Goal: Information Seeking & Learning: Get advice/opinions

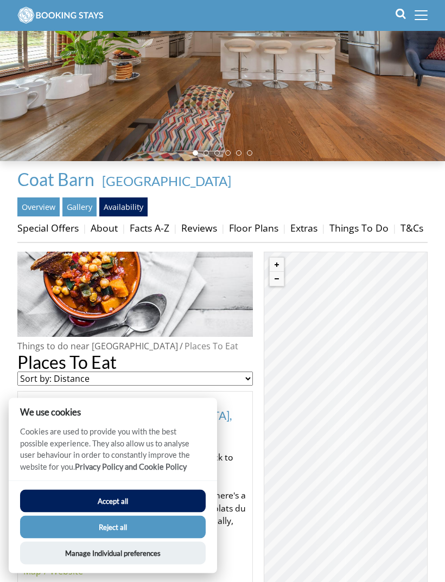
scroll to position [152, 0]
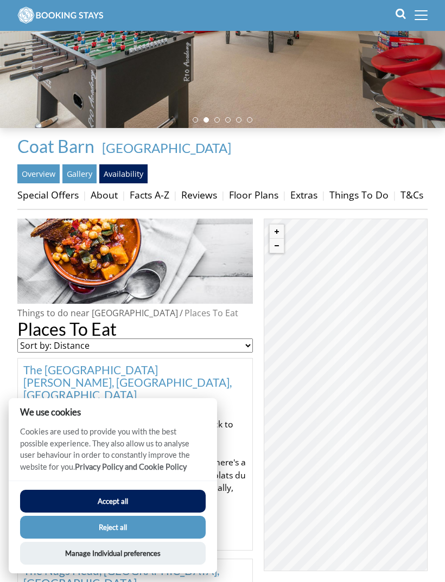
click at [130, 538] on button "Reject all" at bounding box center [112, 527] width 185 height 23
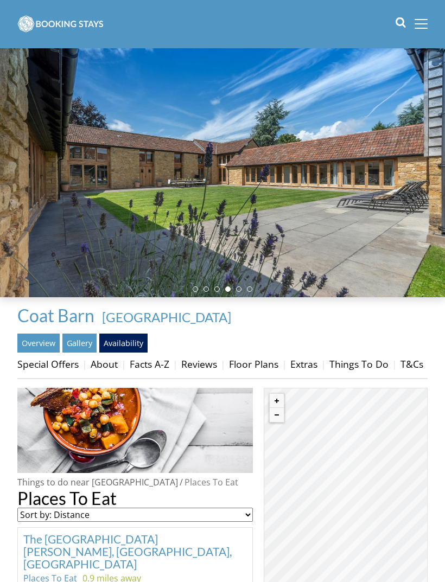
click at [357, 362] on link "Things To Do" at bounding box center [358, 363] width 59 height 13
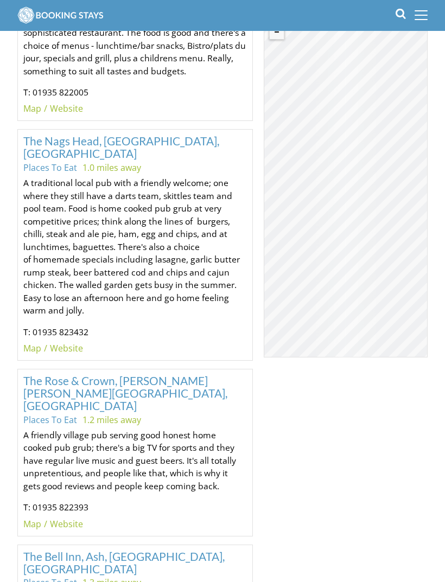
scroll to position [624, 0]
click at [132, 549] on link "The Bell Inn, Ash, [GEOGRAPHIC_DATA], [GEOGRAPHIC_DATA]" at bounding box center [123, 562] width 201 height 26
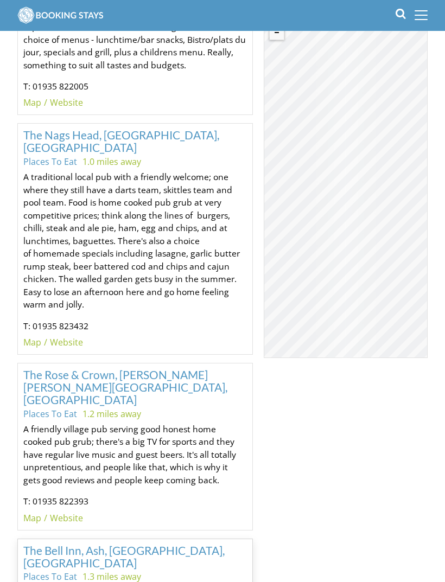
click at [361, 255] on div "© MapTiler © OpenStreetMap contributors The [GEOGRAPHIC_DATA], Ash, [GEOGRAPHIC…" at bounding box center [346, 181] width 164 height 352
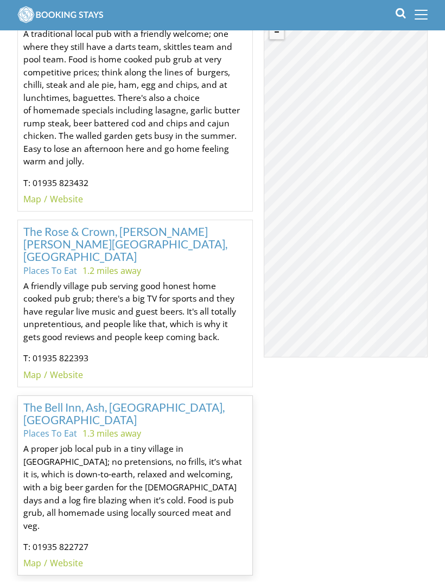
scroll to position [773, 0]
click at [67, 557] on link "Website" at bounding box center [66, 563] width 33 height 12
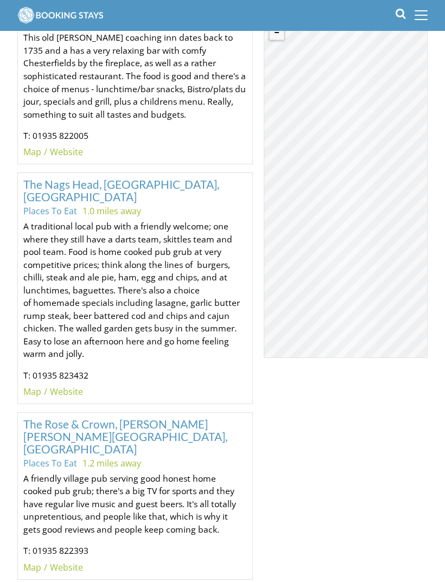
scroll to position [579, 0]
click at [67, 387] on link "Website" at bounding box center [66, 393] width 33 height 12
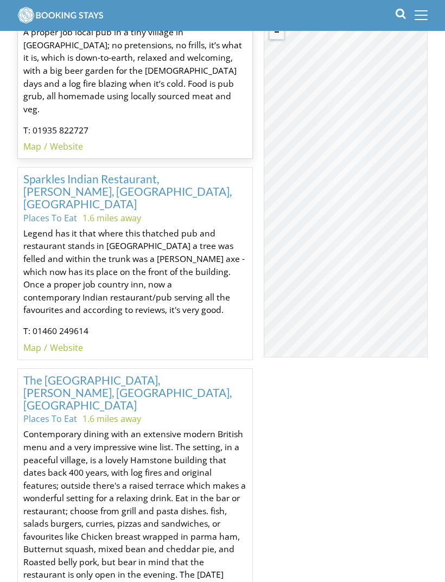
scroll to position [1189, 0]
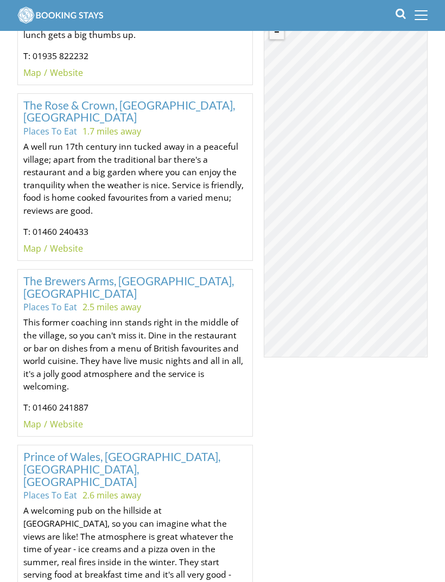
scroll to position [1742, 0]
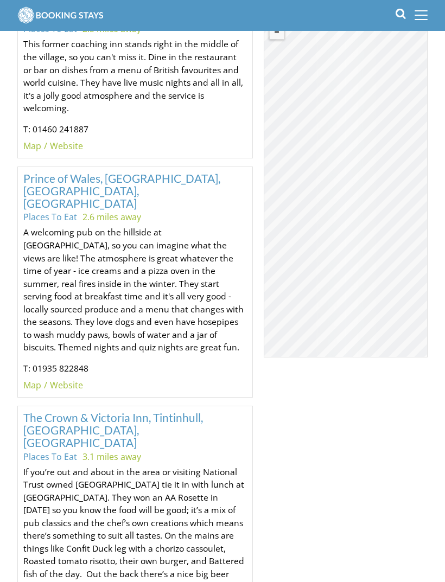
scroll to position [2020, 0]
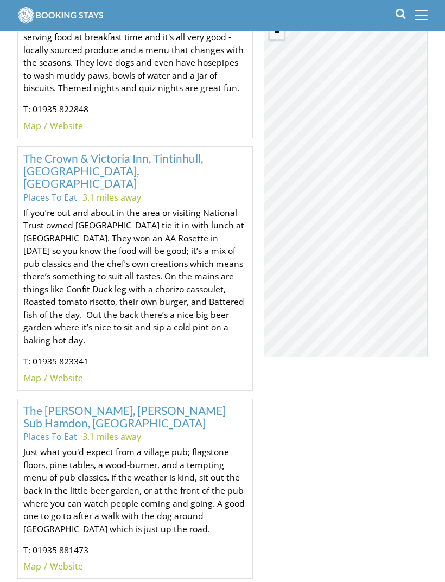
scroll to position [2280, 0]
click at [144, 559] on ul "Map Website" at bounding box center [134, 565] width 223 height 13
click at [72, 560] on link "Website" at bounding box center [66, 566] width 33 height 12
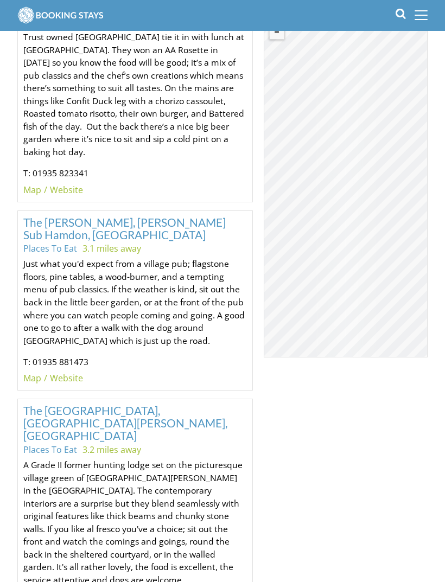
scroll to position [2467, 0]
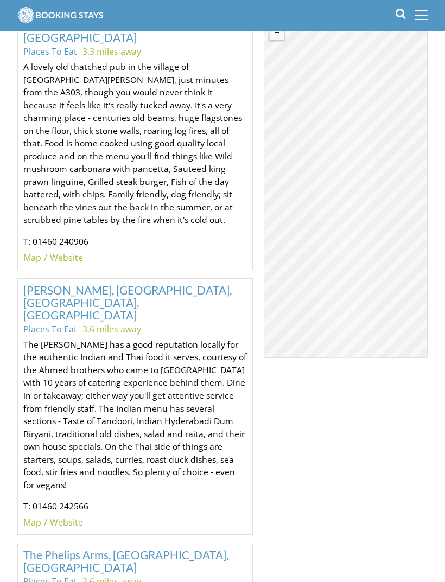
scroll to position [3107, 0]
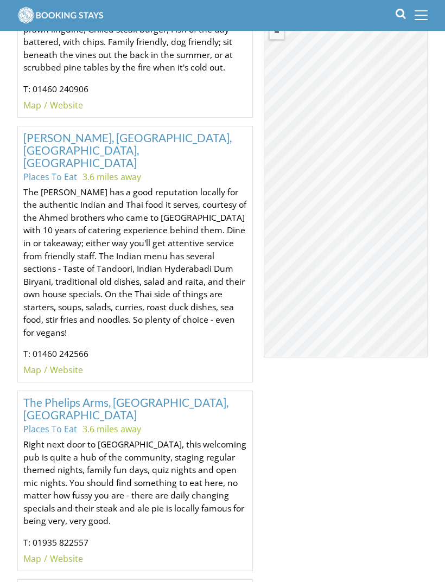
scroll to position [3257, 0]
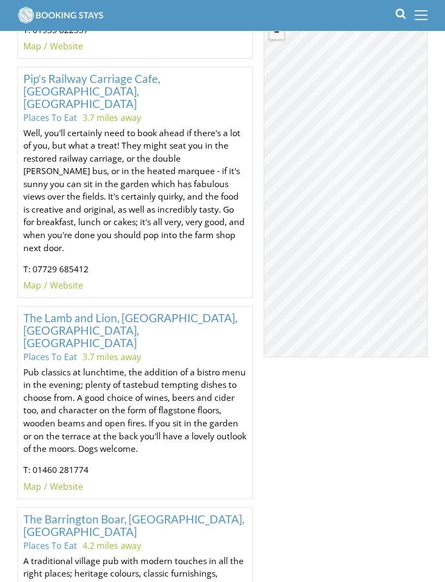
scroll to position [3769, 0]
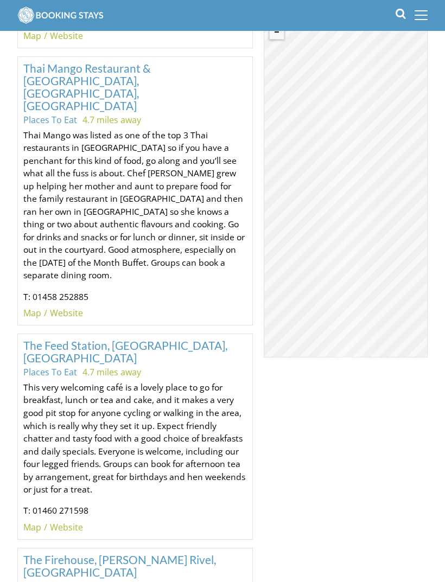
scroll to position [4823, 0]
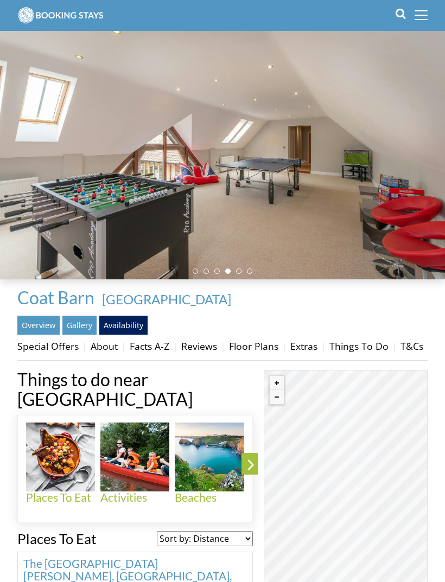
scroll to position [0, 0]
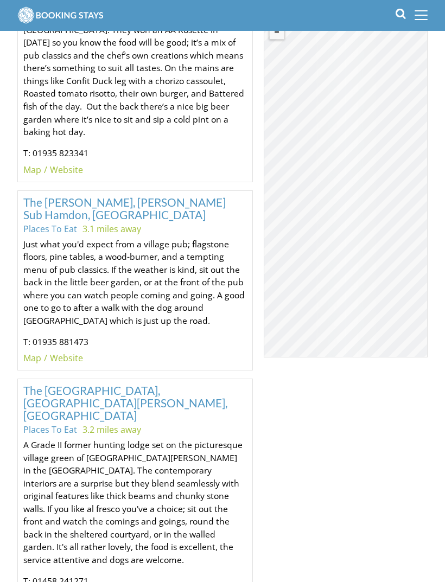
scroll to position [2445, 0]
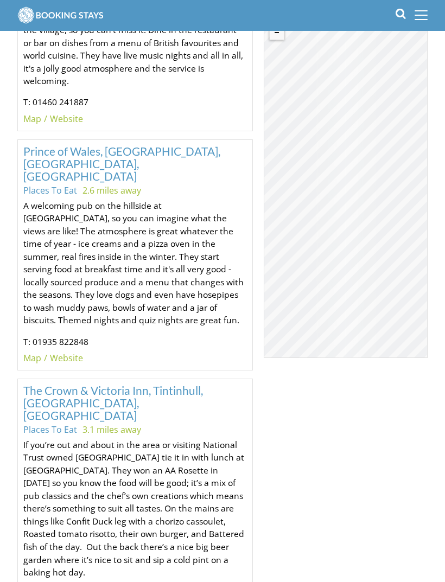
scroll to position [2004, 0]
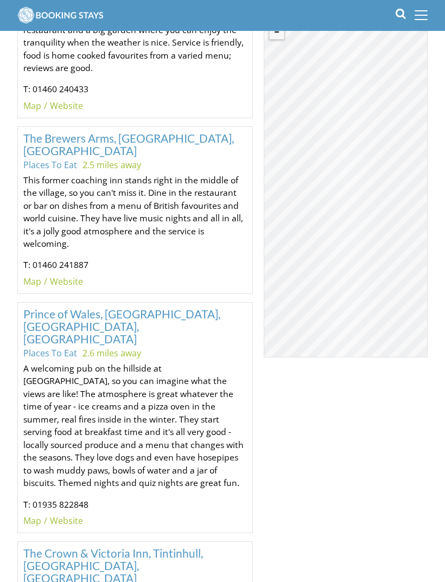
scroll to position [1810, 0]
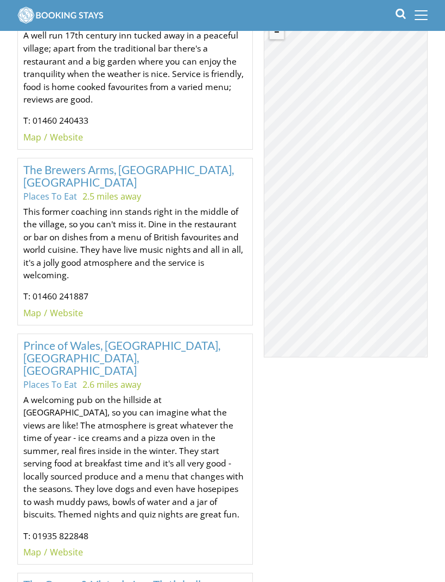
click at [69, 547] on link "Website" at bounding box center [66, 553] width 33 height 12
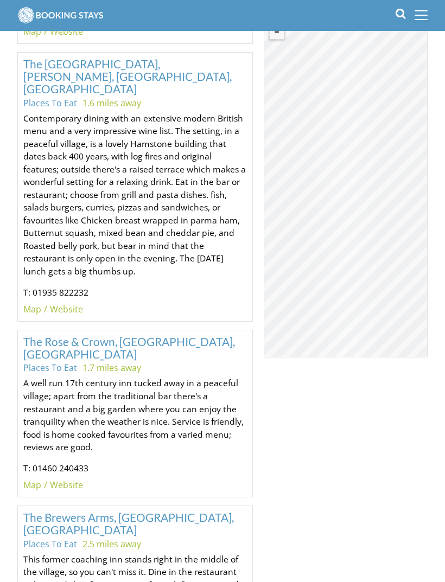
scroll to position [1463, 0]
click at [72, 479] on link "Website" at bounding box center [66, 485] width 33 height 12
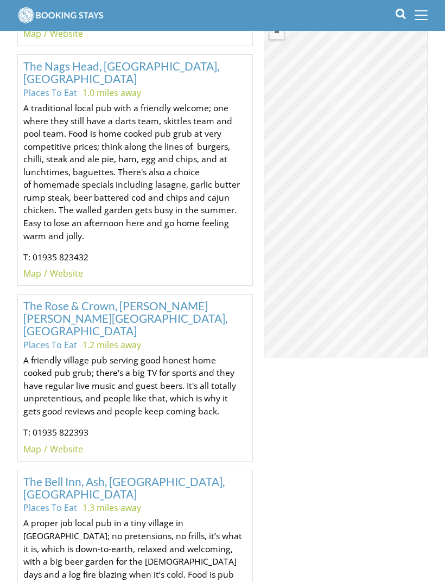
scroll to position [656, 0]
